Goal: Task Accomplishment & Management: Complete application form

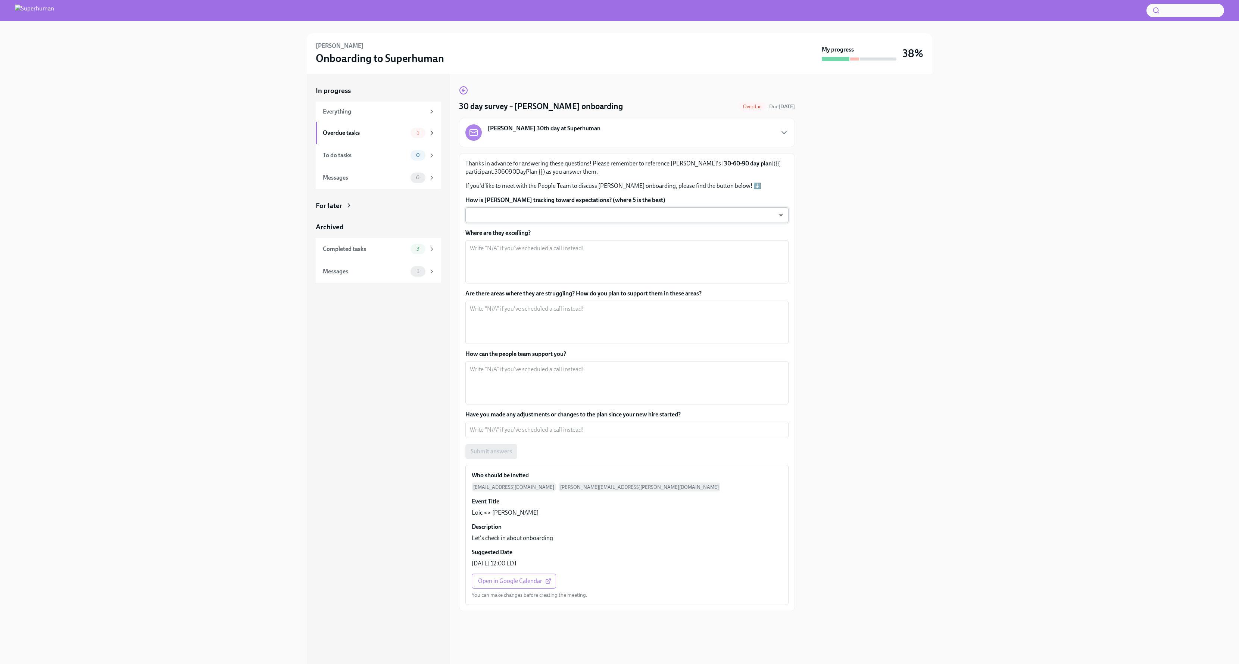
click at [529, 218] on body "[PERSON_NAME] Onboarding to Superhuman My progress 38% In progress Everything O…" at bounding box center [619, 332] width 1239 height 664
click at [496, 213] on li "5" at bounding box center [626, 215] width 323 height 13
type input "pw3C6rt-7"
click at [517, 252] on textarea "Where are they excelling?" at bounding box center [627, 262] width 314 height 36
type textarea "L"
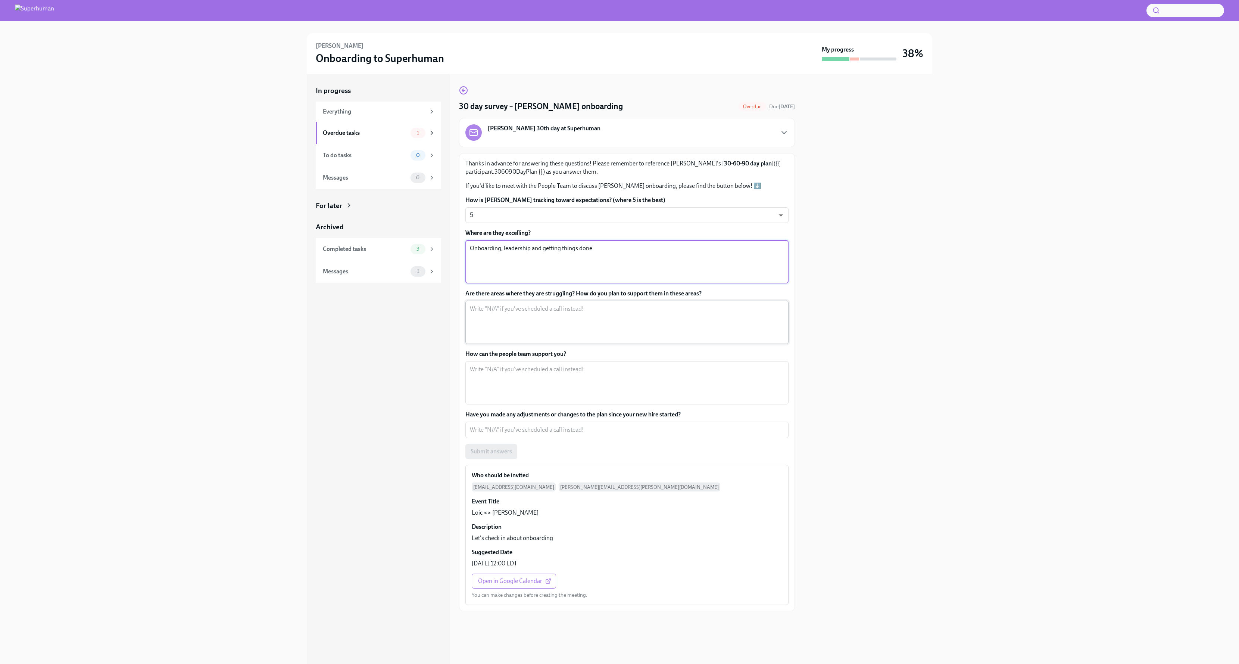
type textarea "Onboarding, leadership and getting things done"
click at [515, 306] on textarea "Are there areas where they are struggling? How do you plan to support them in t…" at bounding box center [627, 322] width 314 height 36
type textarea "N/A"
click at [503, 380] on textarea "How can the people team support you?" at bounding box center [627, 383] width 314 height 36
click at [503, 380] on textarea "N/A" at bounding box center [627, 383] width 314 height 36
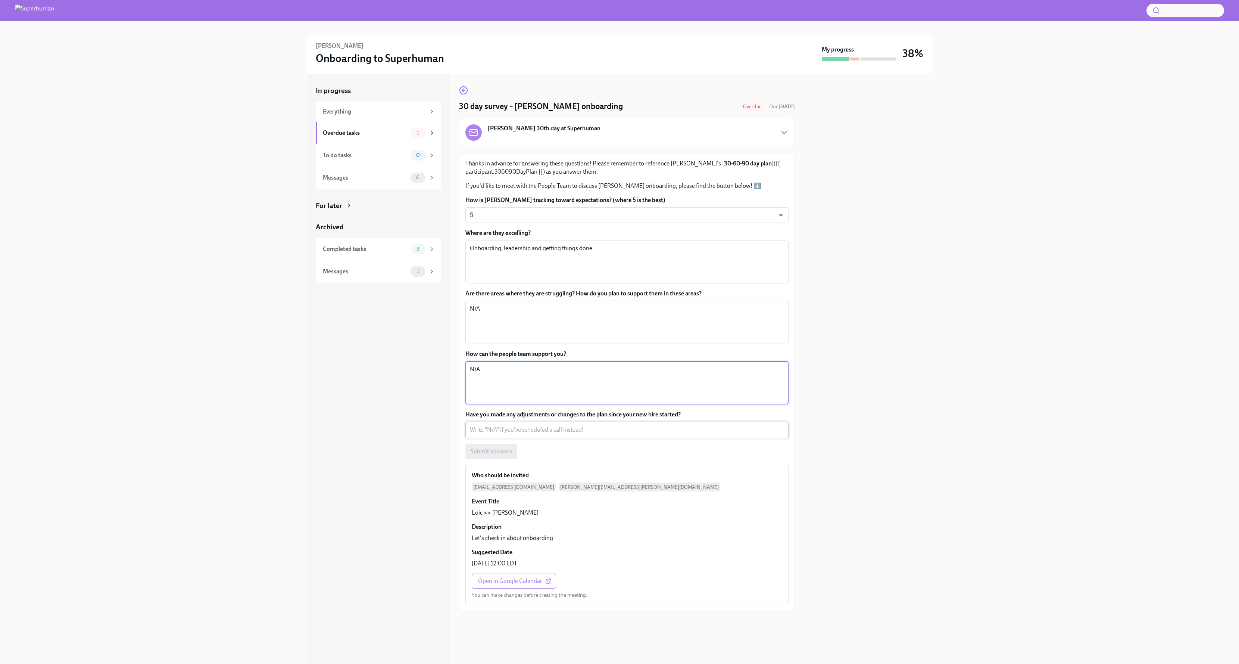
type textarea "N/A"
click at [524, 427] on textarea "Have you made any adjustments or changes to the plan since your new hire starte…" at bounding box center [627, 429] width 314 height 9
type textarea "N/A"
click at [501, 450] on span "Submit answers" at bounding box center [491, 451] width 41 height 7
click at [190, 281] on div "In progress Everything To do tasks 0 Messages 5 For later Archived Completed ta…" at bounding box center [619, 369] width 1215 height 590
